Goal: Information Seeking & Learning: Learn about a topic

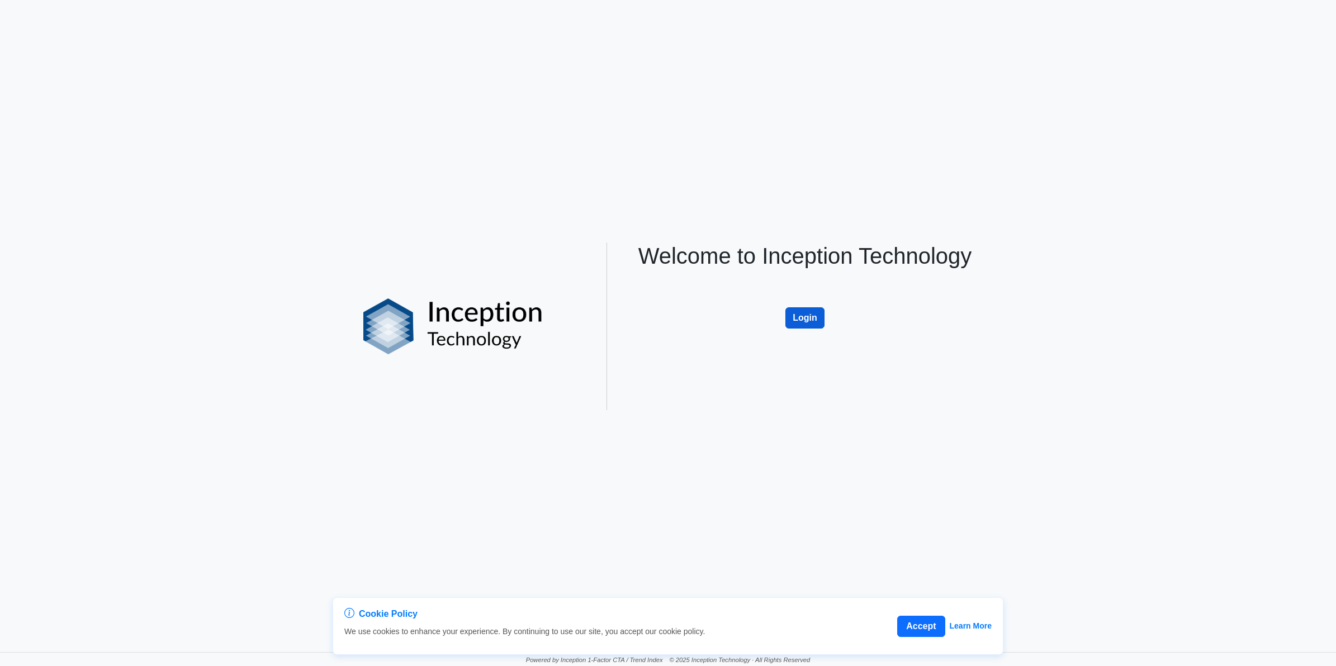
click at [808, 313] on button "Login" at bounding box center [804, 317] width 39 height 21
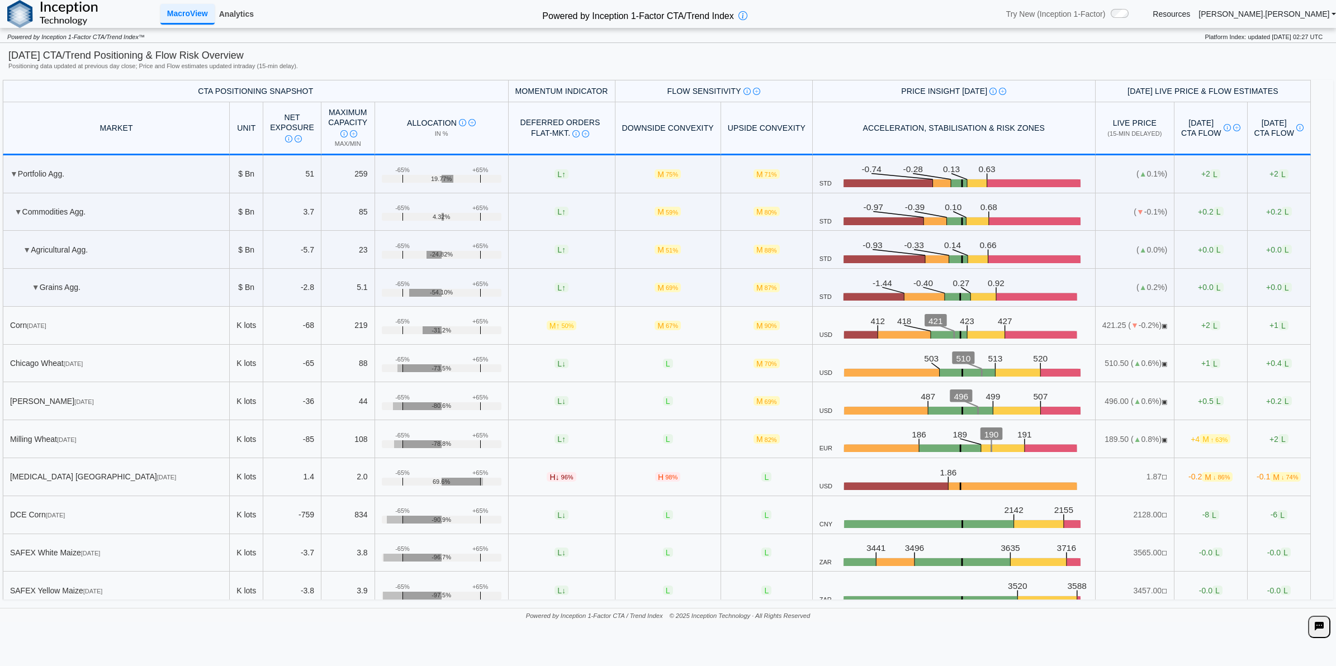
click at [228, 14] on link "Analytics" at bounding box center [237, 13] width 44 height 19
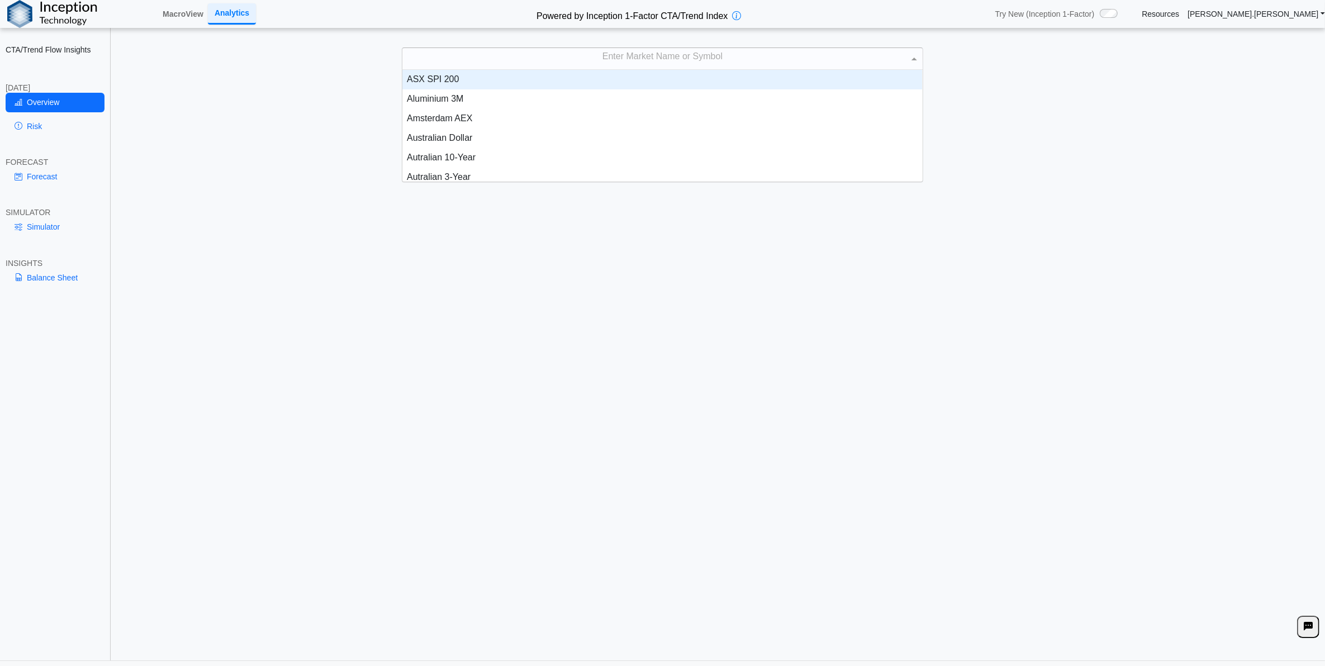
click at [527, 65] on div "Enter Market Name or Symbol" at bounding box center [662, 58] width 520 height 21
type input "****"
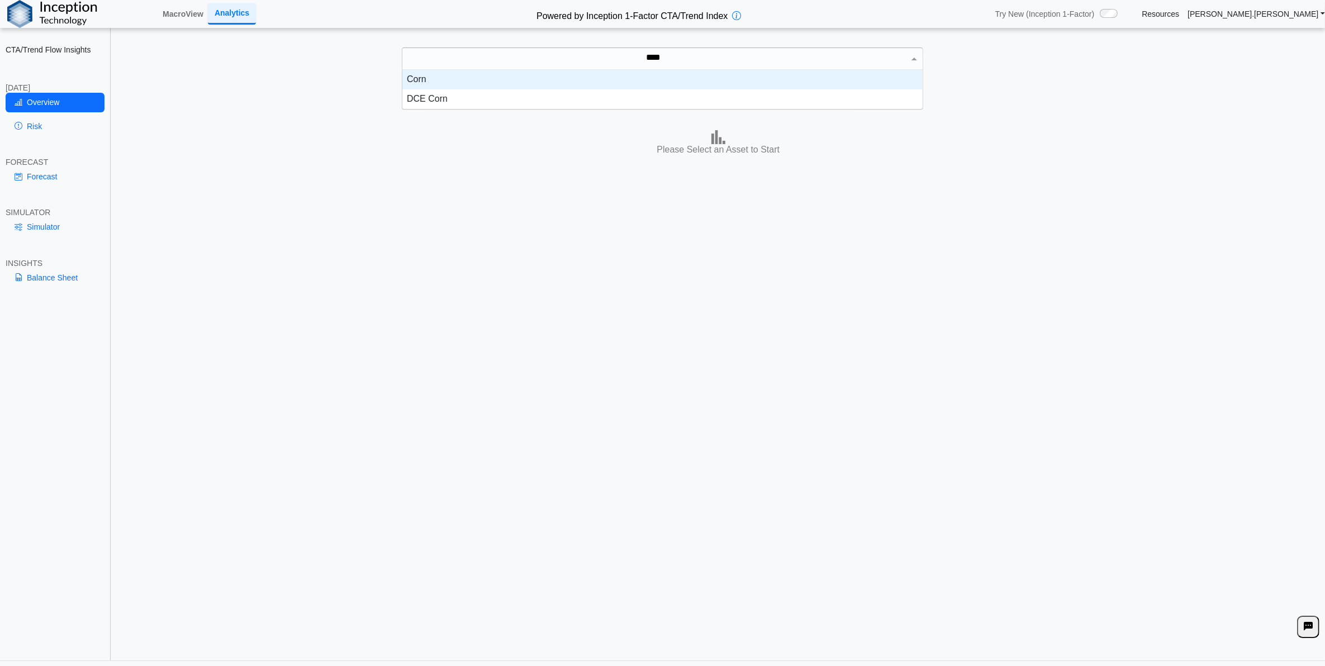
click at [531, 80] on div "Corn" at bounding box center [662, 80] width 520 height 20
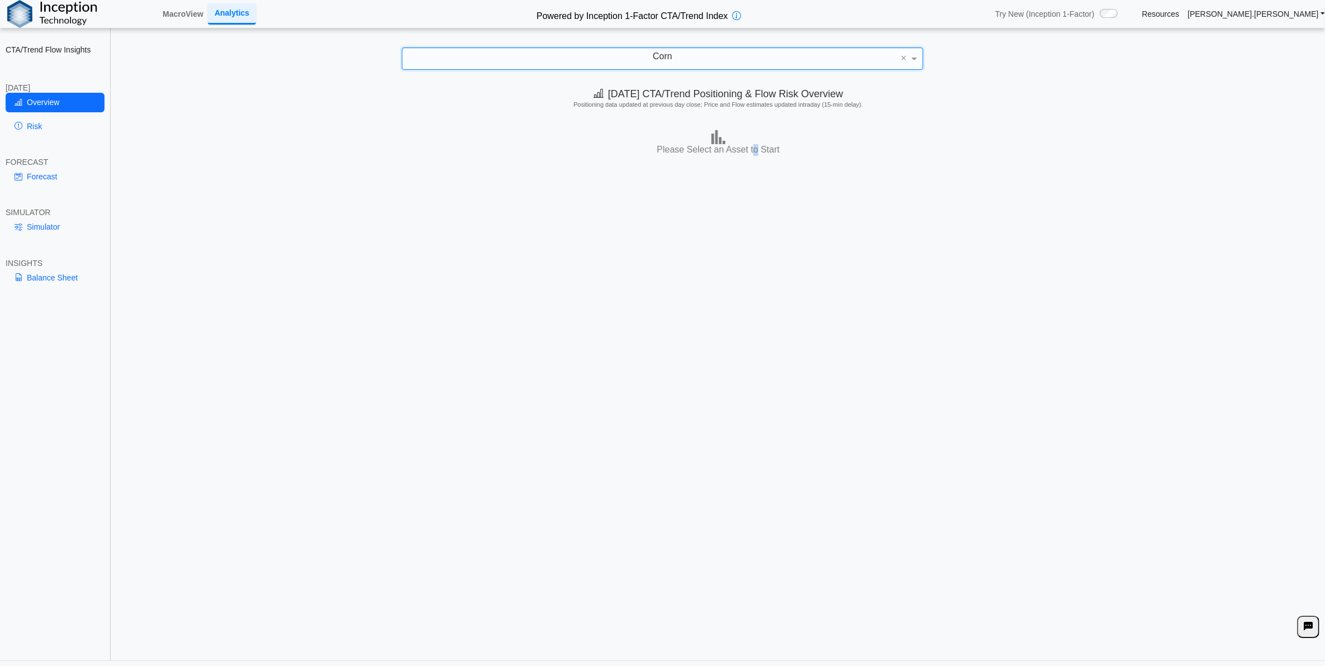
click at [750, 297] on div "[DATE] CTA/Trend Positioning & Flow Risk Overview Positioning data updated at p…" at bounding box center [719, 371] width 1214 height 580
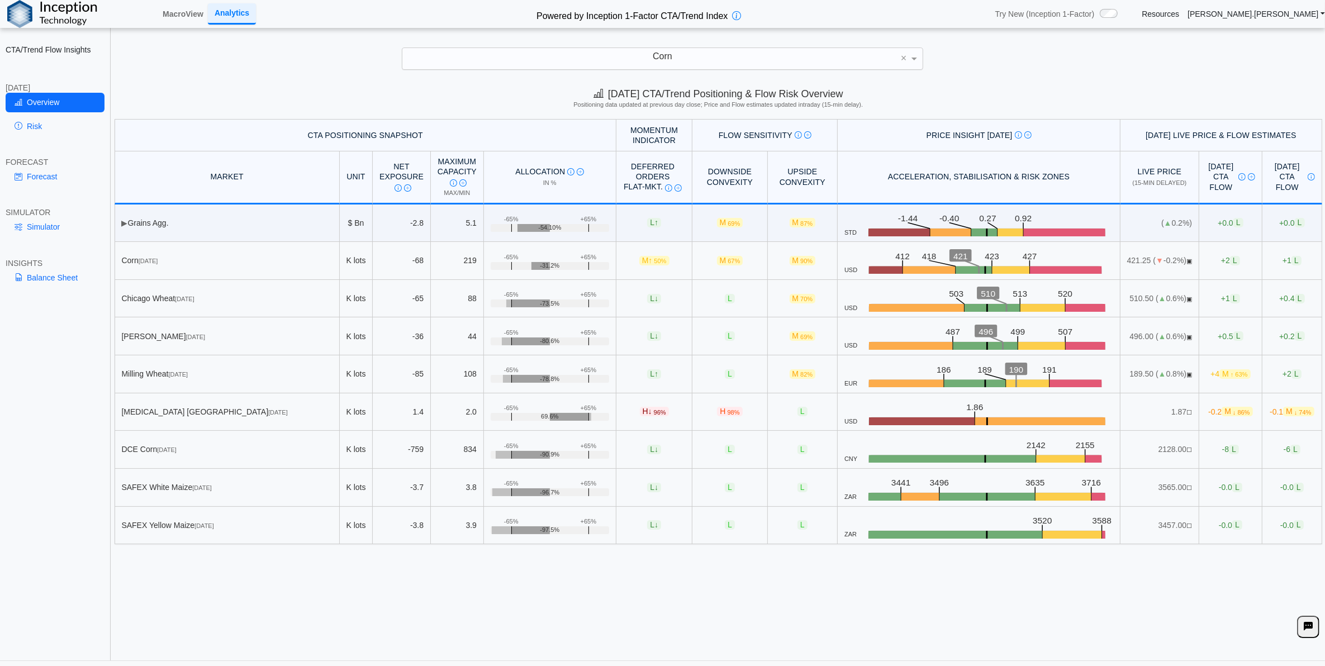
click at [939, 593] on div "[DATE] CTA/Trend Positioning & Flow Risk Overview Positioning data updated at p…" at bounding box center [719, 371] width 1214 height 580
click at [58, 125] on link "Risk" at bounding box center [55, 126] width 99 height 19
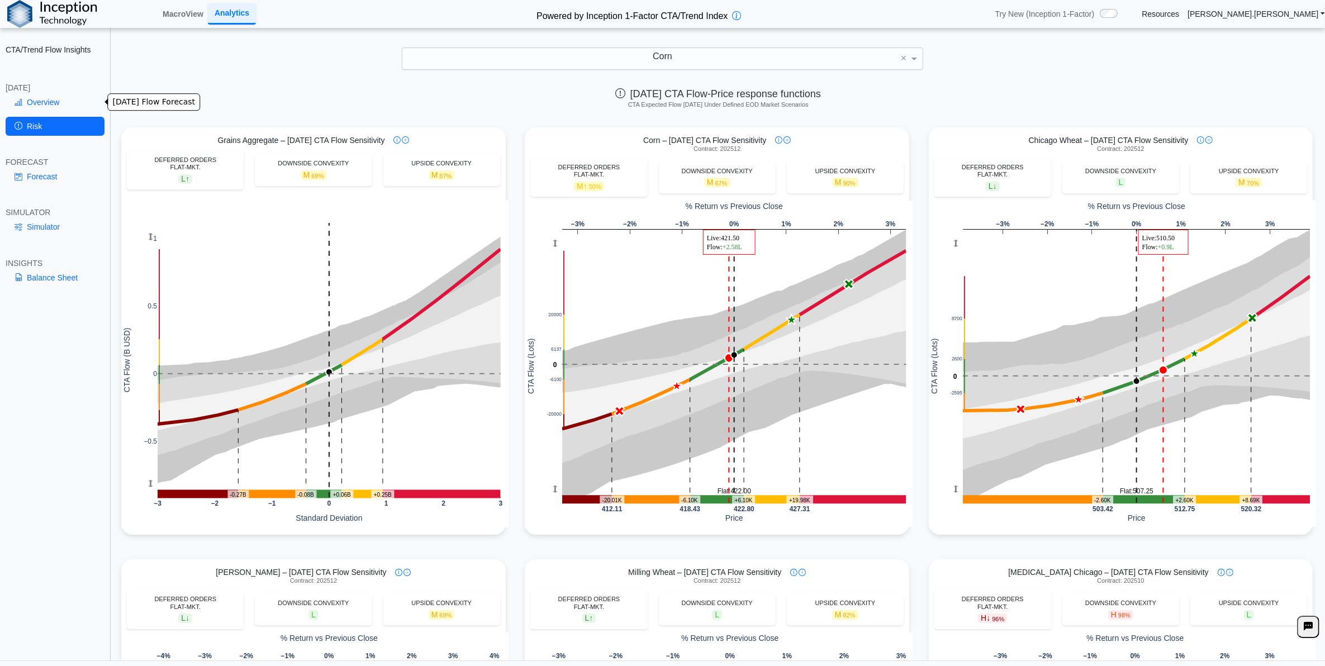
click at [59, 101] on link "Overview" at bounding box center [55, 102] width 99 height 19
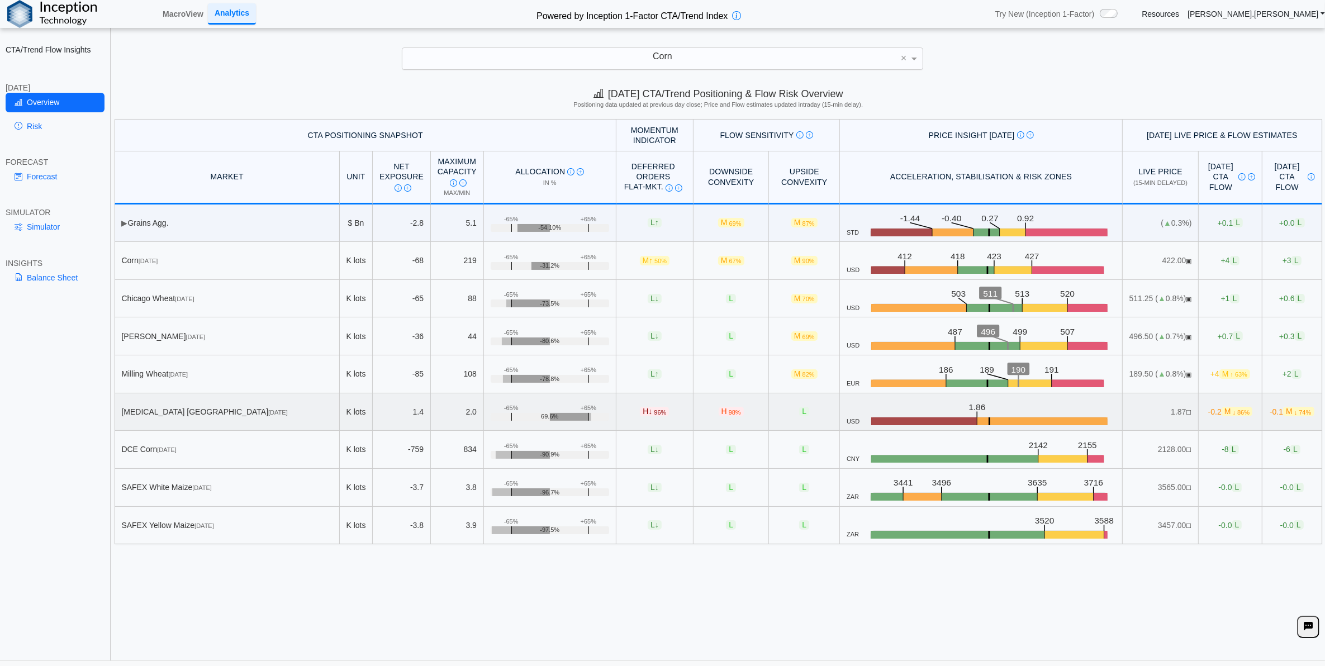
click at [268, 415] on span "[DATE]" at bounding box center [278, 412] width 20 height 7
click at [65, 127] on link "Risk" at bounding box center [55, 126] width 99 height 19
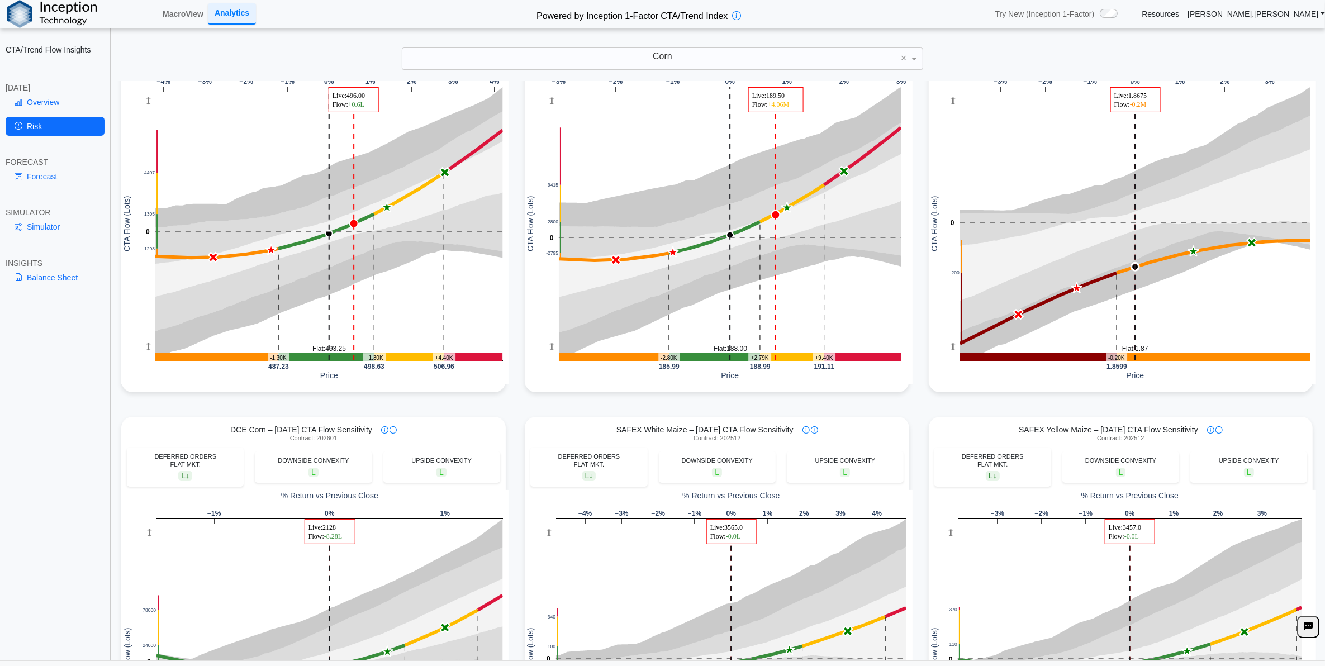
scroll to position [416, 0]
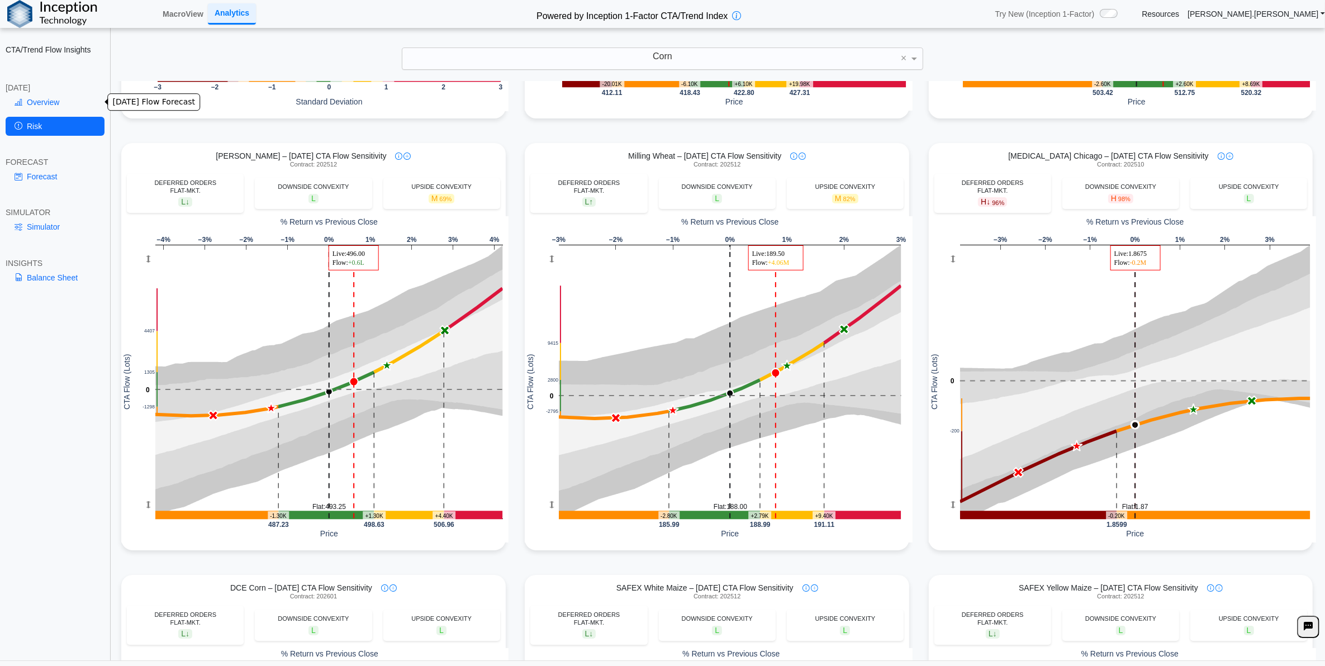
click at [64, 102] on link "Overview" at bounding box center [55, 102] width 99 height 19
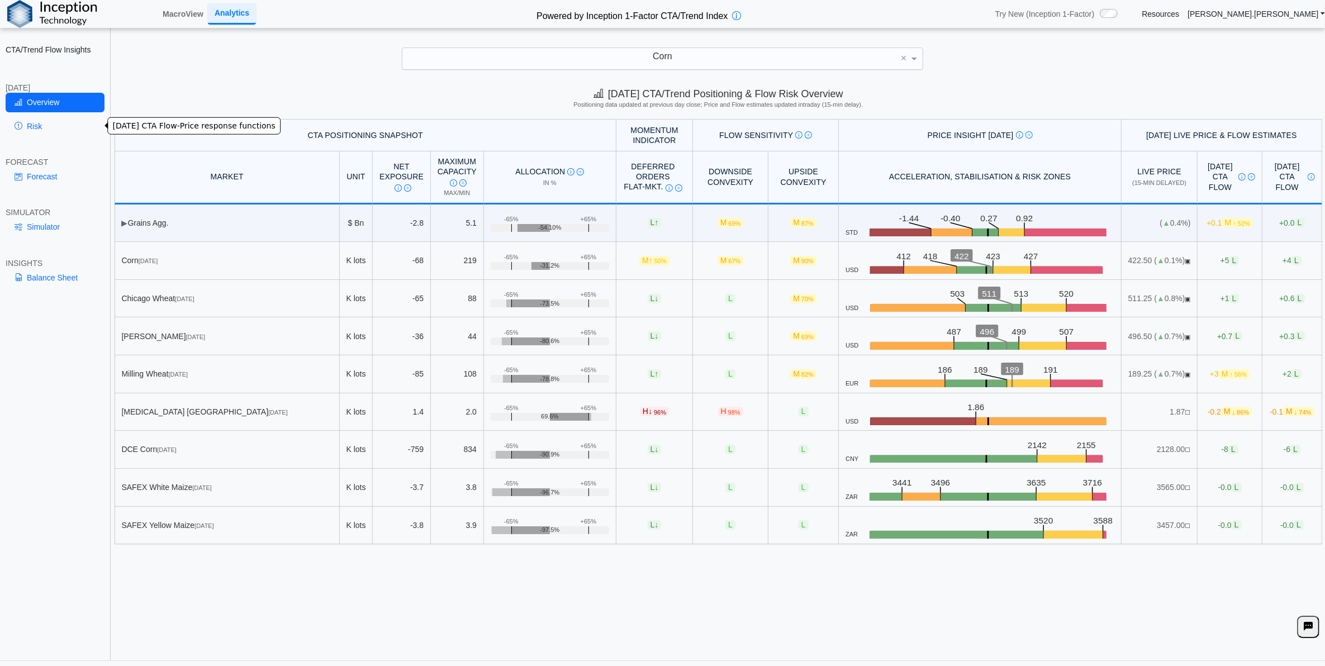
click at [53, 123] on link "Risk" at bounding box center [55, 126] width 99 height 19
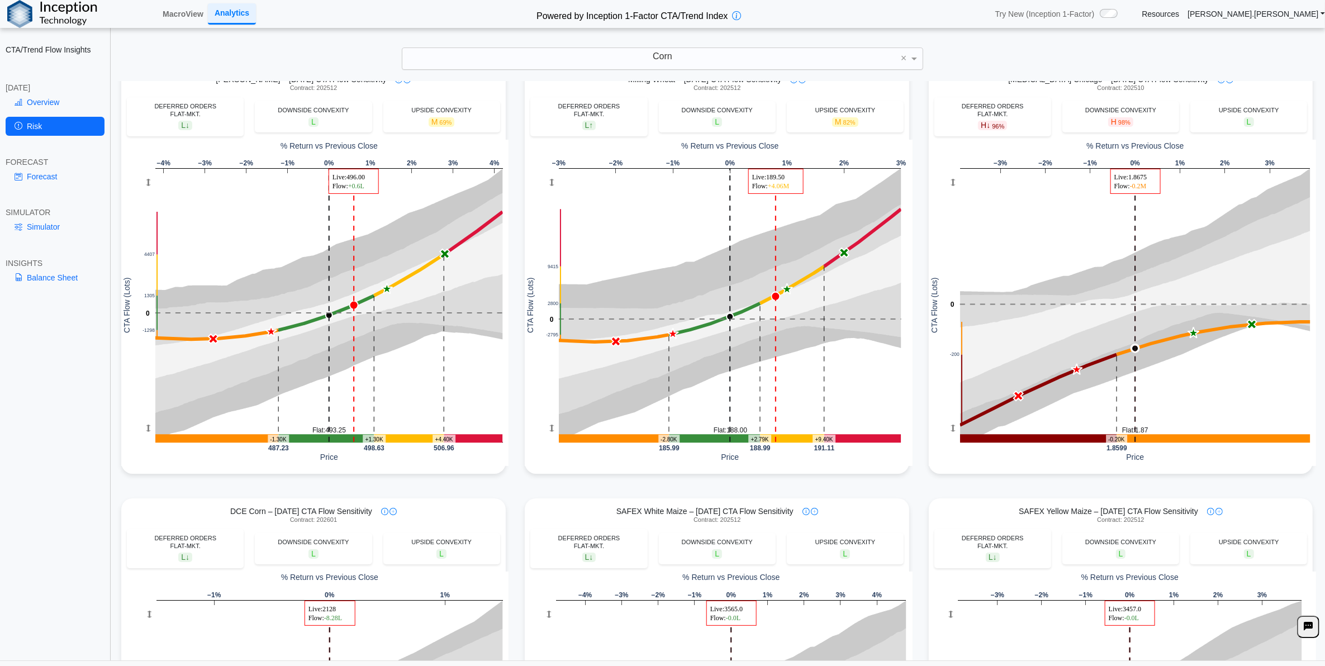
scroll to position [486, 0]
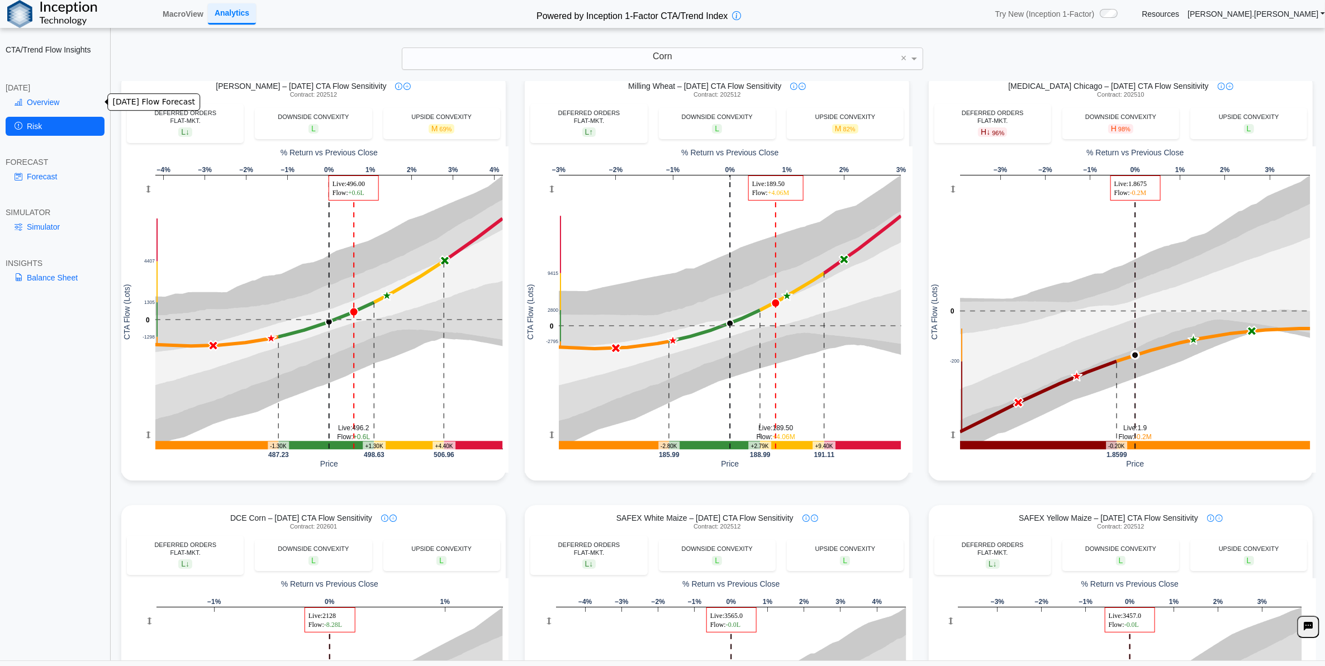
click at [52, 101] on link "Overview" at bounding box center [55, 102] width 99 height 19
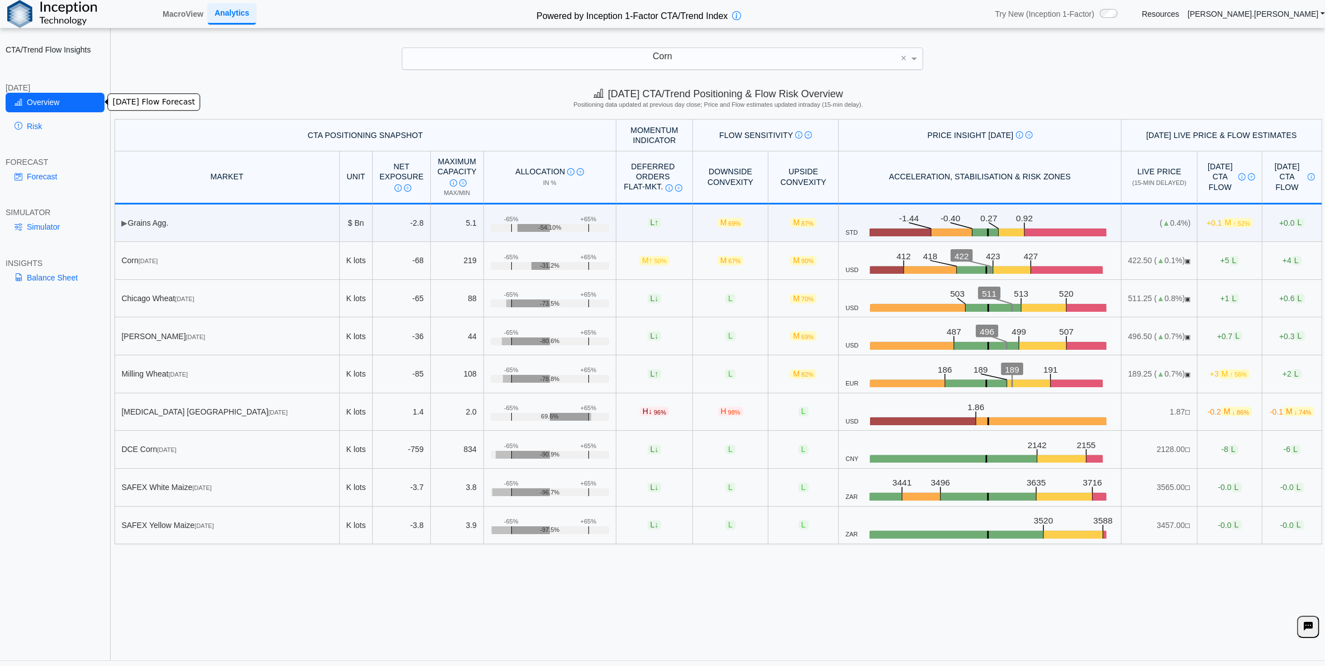
scroll to position [0, 0]
click at [49, 225] on link "Simulator" at bounding box center [55, 226] width 99 height 19
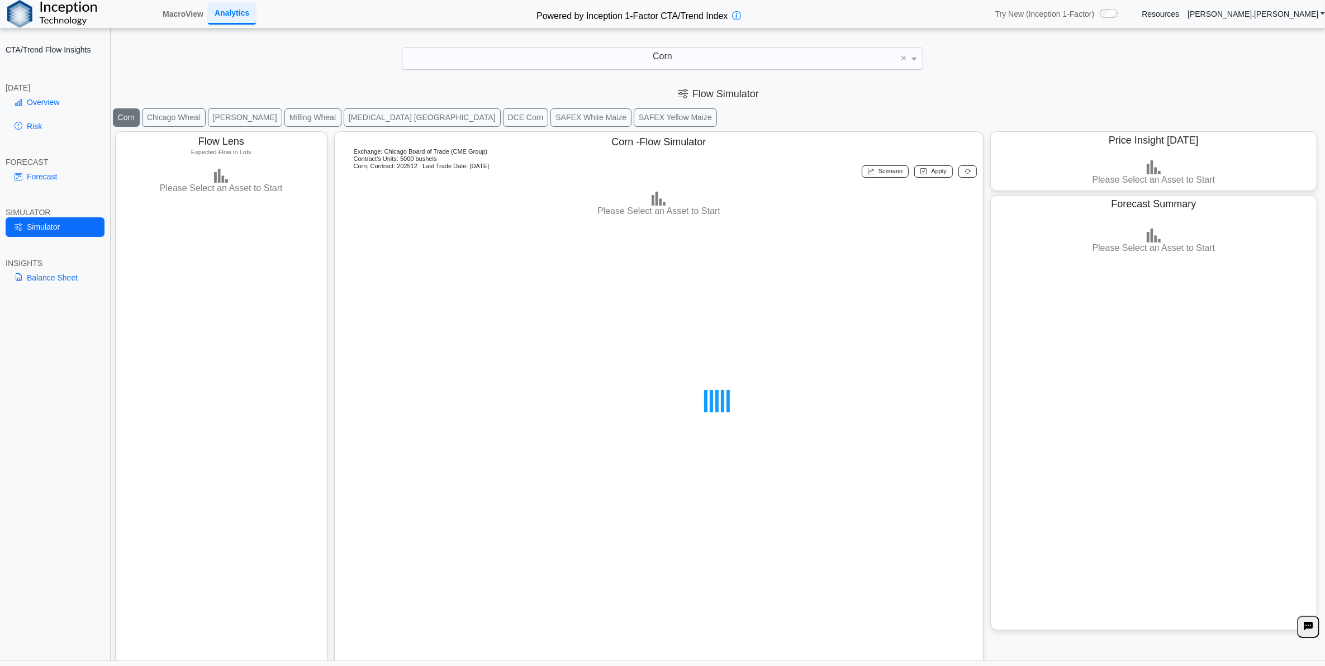
click at [593, 63] on div "Corn" at bounding box center [662, 58] width 520 height 21
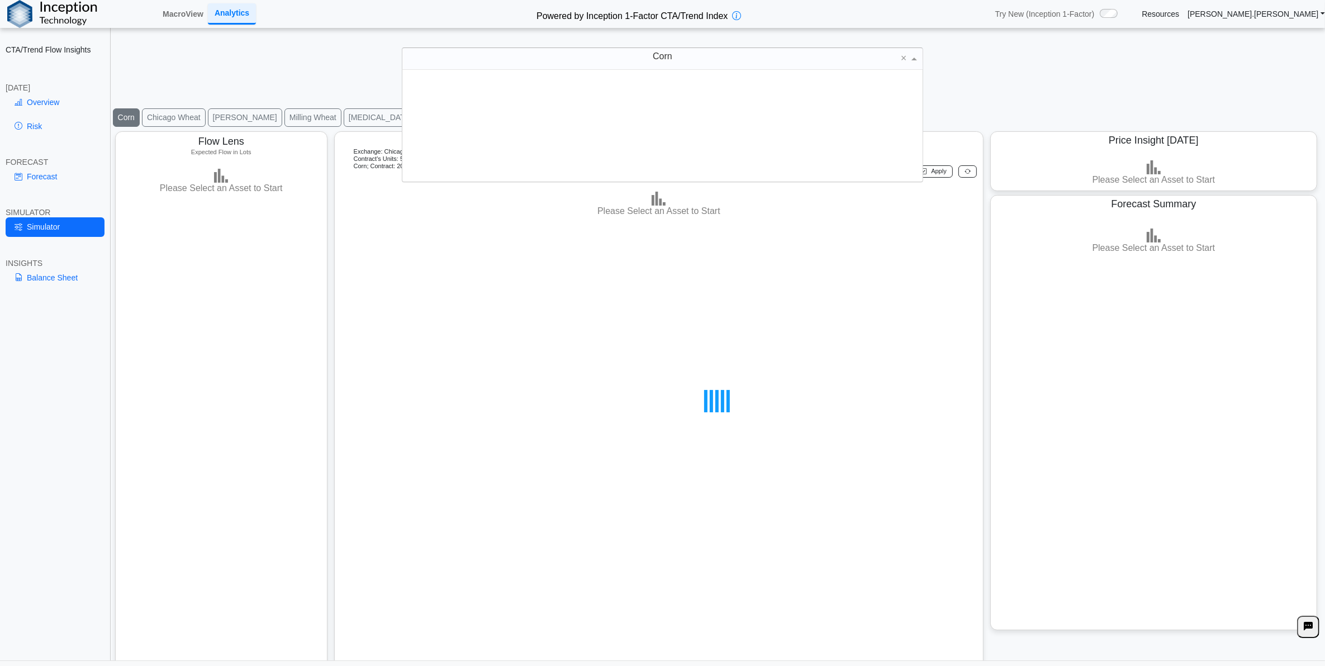
scroll to position [101, 509]
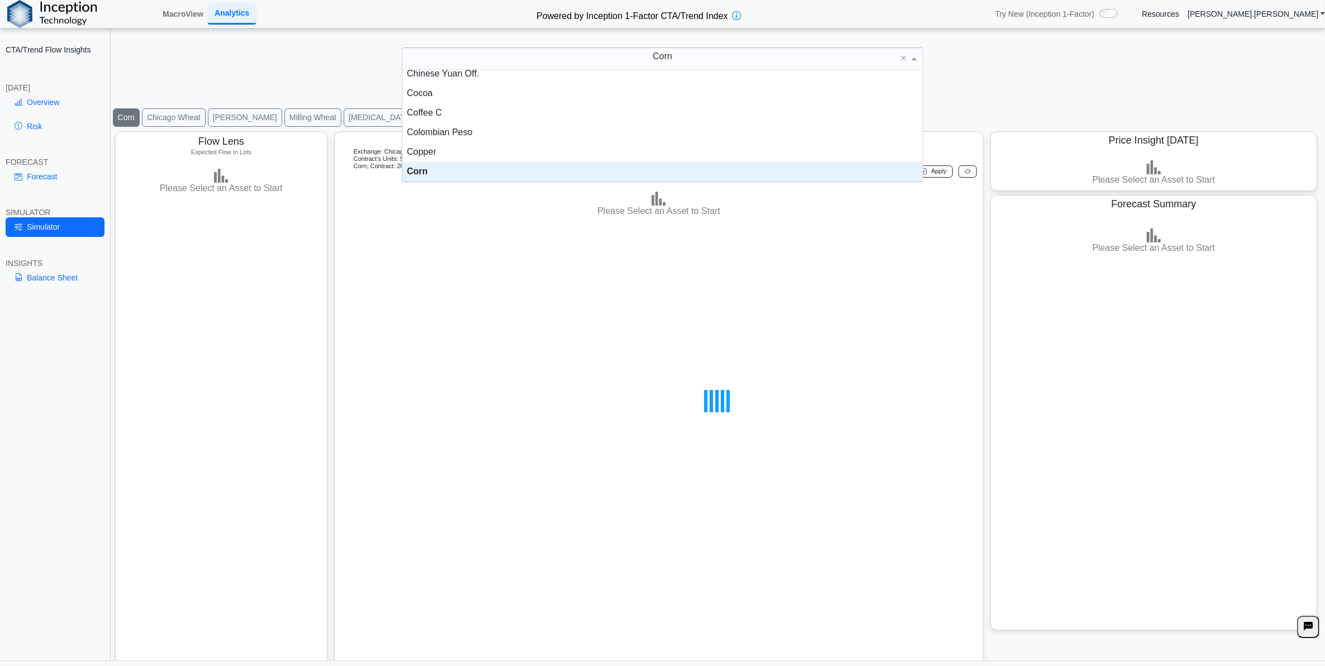
click at [593, 62] on div "Corn" at bounding box center [662, 58] width 520 height 21
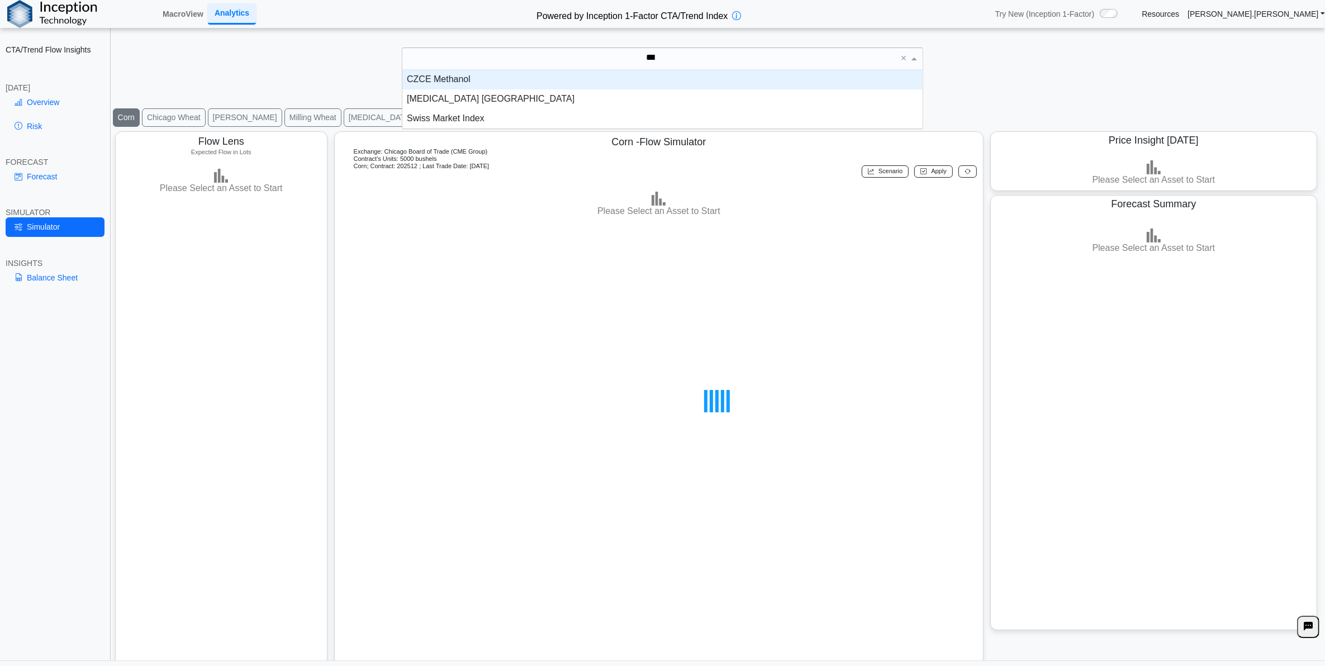
scroll to position [29, 509]
type input "*****"
click at [597, 105] on div "[MEDICAL_DATA] [GEOGRAPHIC_DATA]" at bounding box center [662, 99] width 520 height 20
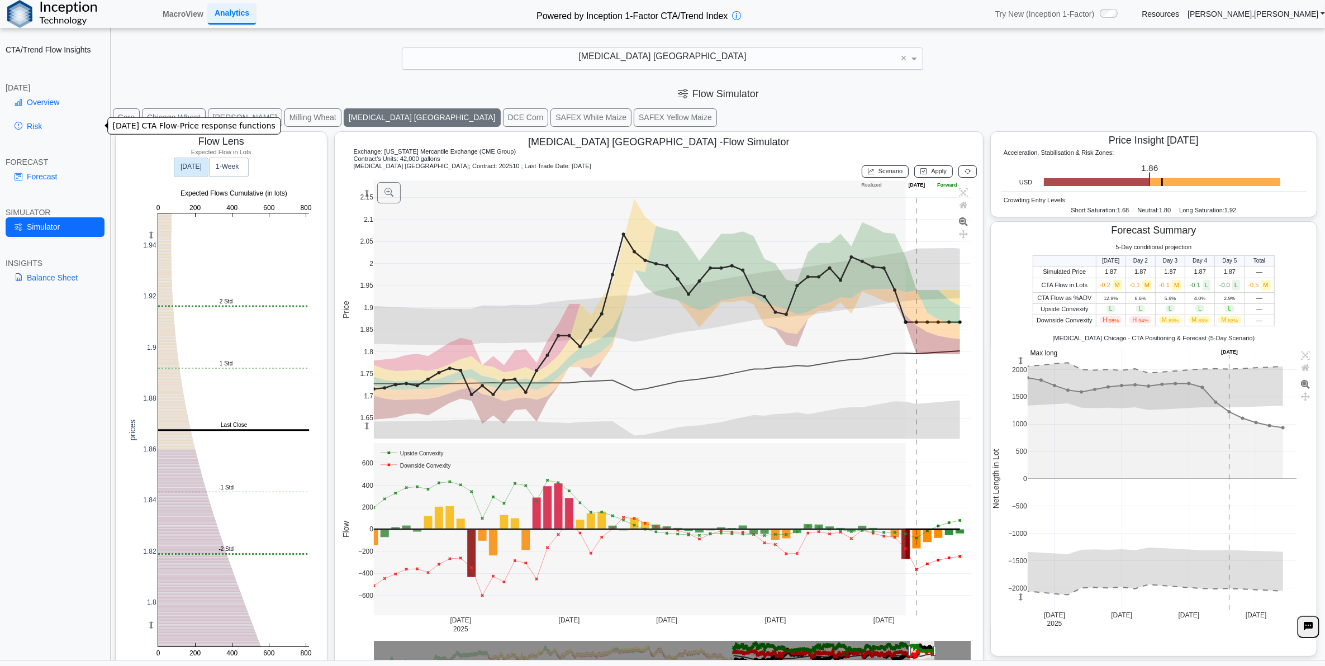
click at [64, 127] on link "Risk" at bounding box center [55, 126] width 99 height 19
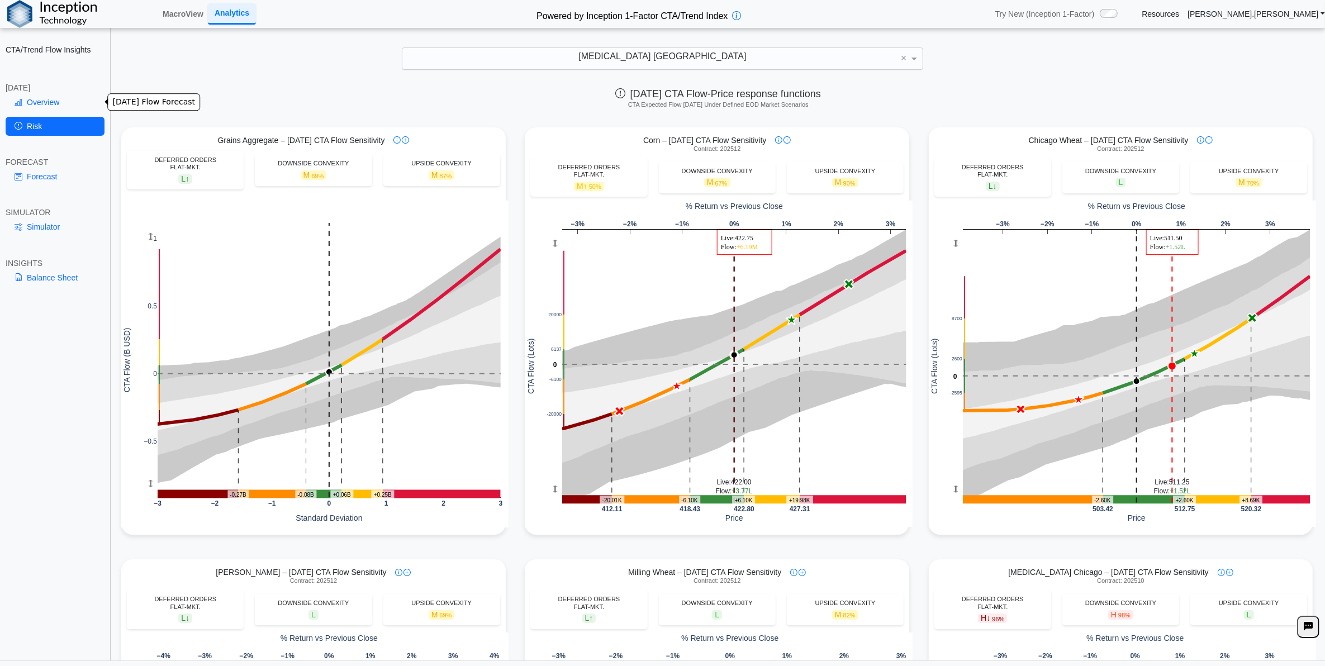
click at [77, 98] on link "Overview" at bounding box center [55, 102] width 99 height 19
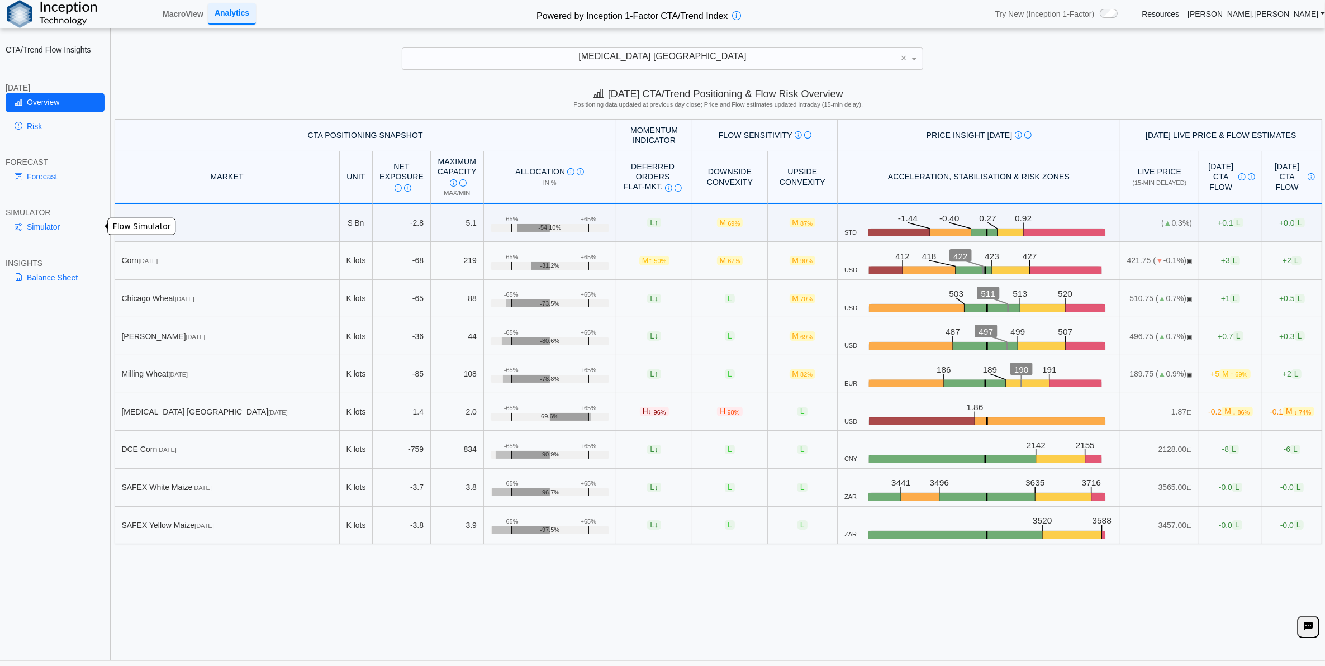
click at [56, 226] on link "Simulator" at bounding box center [55, 226] width 99 height 19
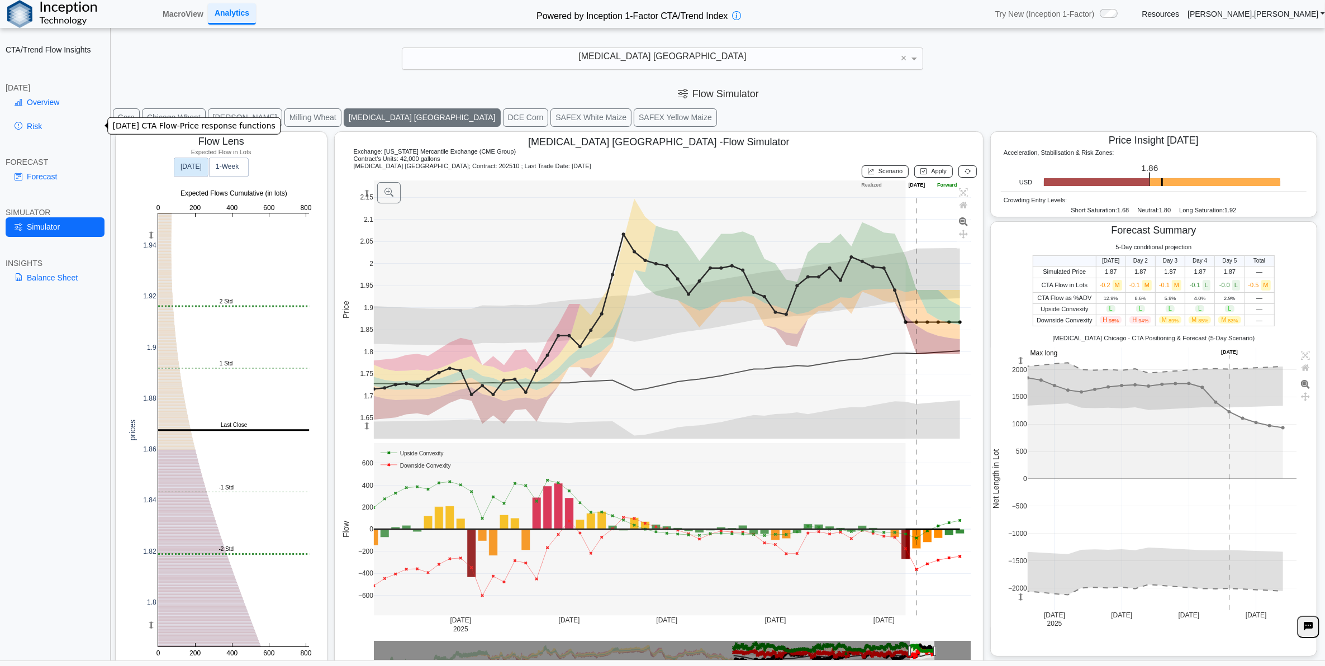
click at [46, 127] on link "Risk" at bounding box center [55, 126] width 99 height 19
